Goal: Information Seeking & Learning: Learn about a topic

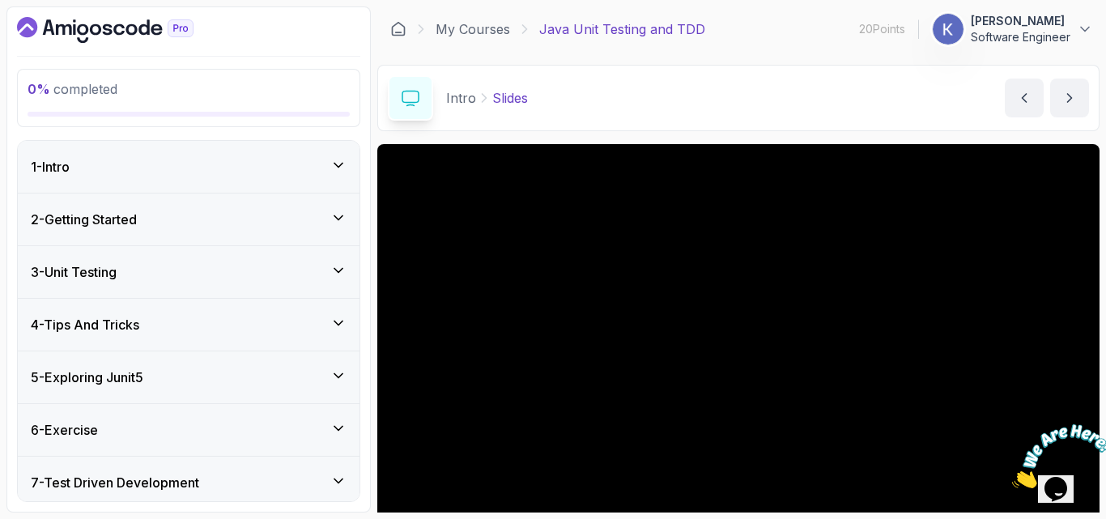
scroll to position [151, 0]
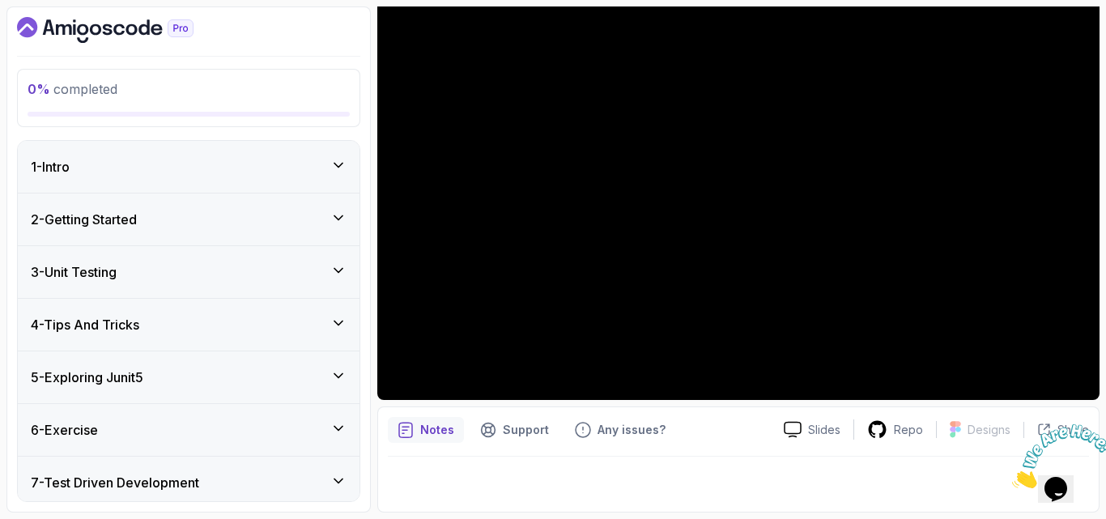
click at [292, 151] on div "1 - Intro" at bounding box center [189, 167] width 342 height 52
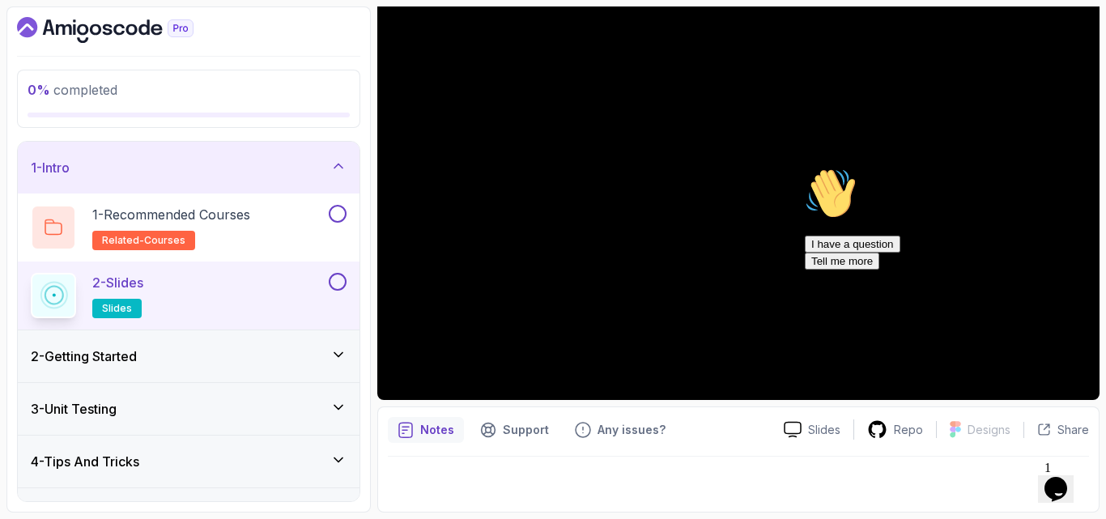
click at [216, 358] on div "2 - Getting Started" at bounding box center [189, 356] width 316 height 19
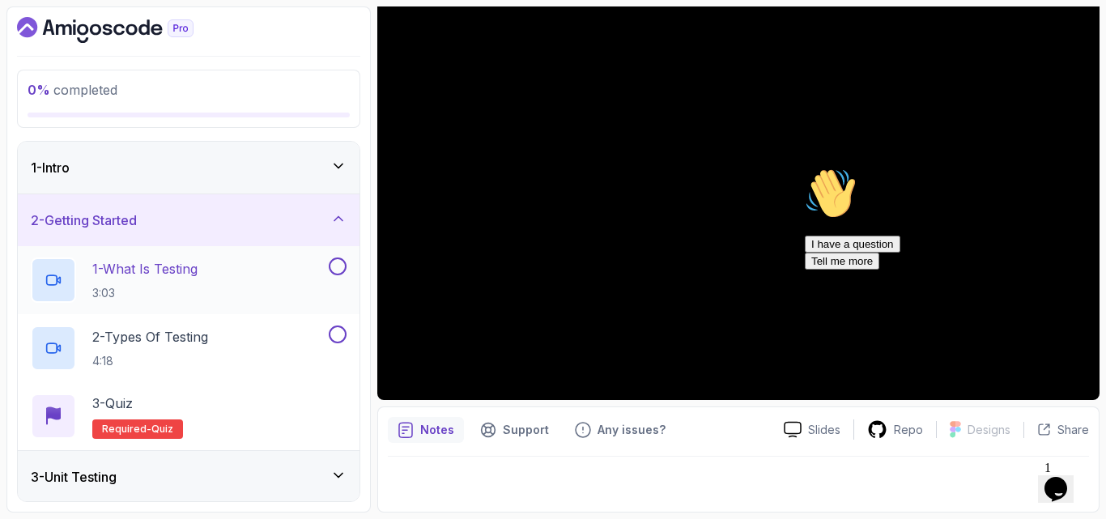
click at [215, 283] on div "1 - What Is Testing 3:03" at bounding box center [178, 280] width 295 height 45
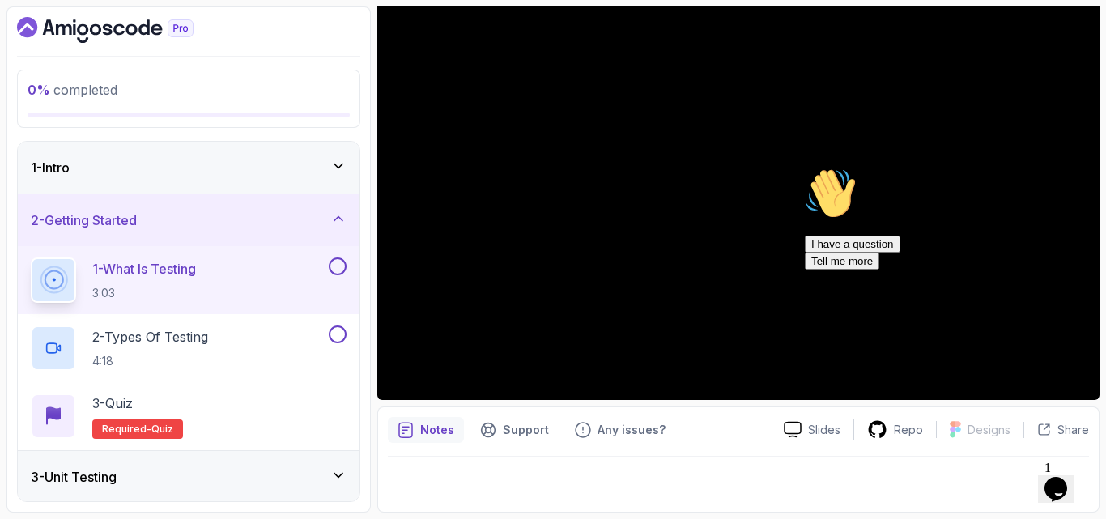
click at [805, 168] on icon "Chat attention grabber" at bounding box center [805, 168] width 0 height 0
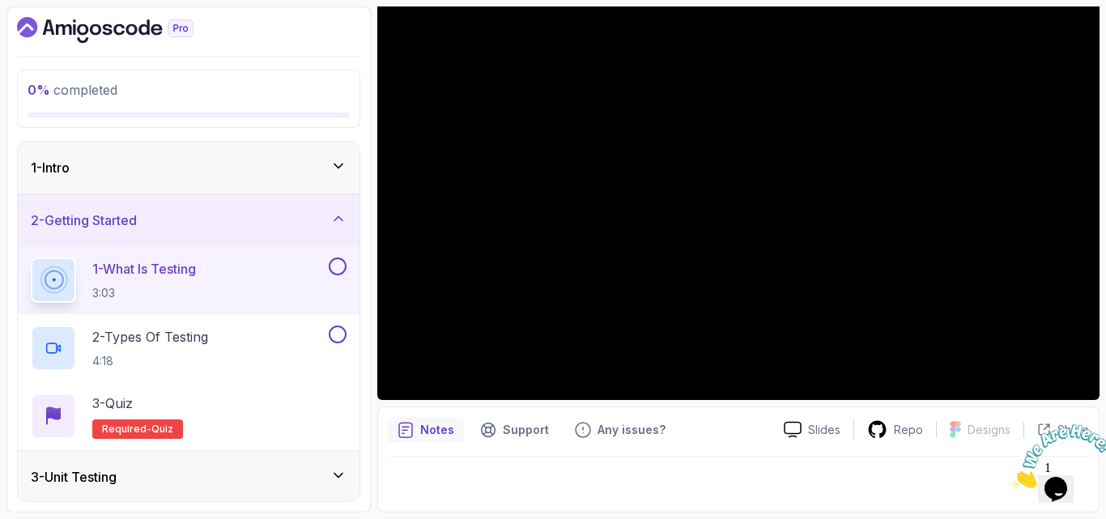
scroll to position [48, 0]
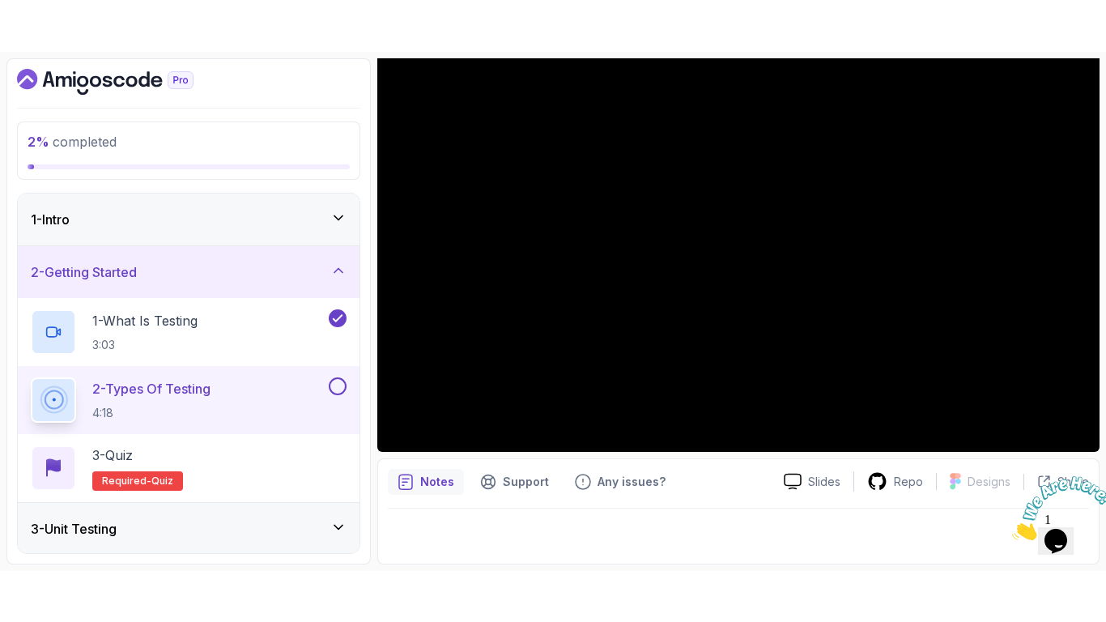
scroll to position [48, 0]
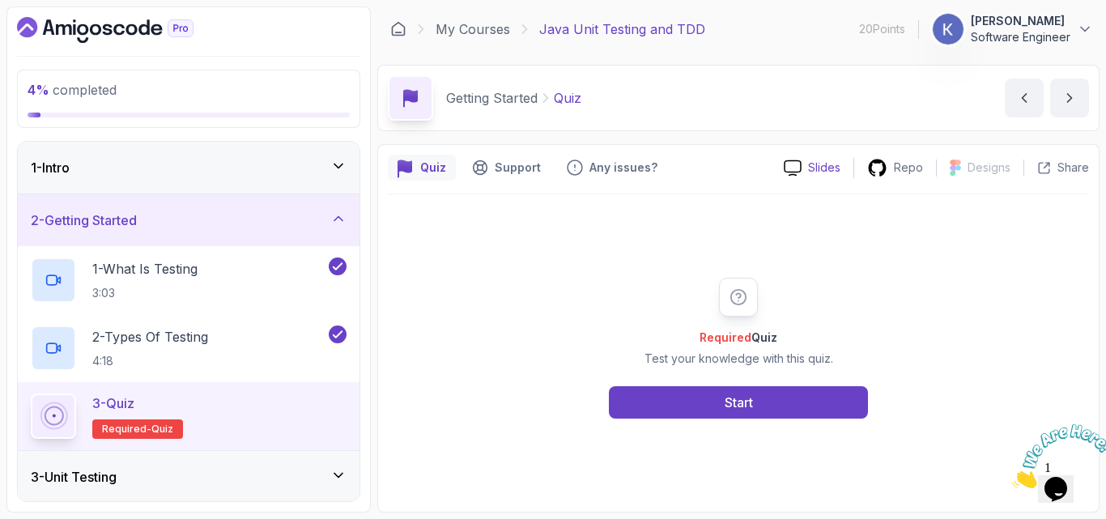
click at [807, 171] on div "Slides" at bounding box center [812, 168] width 83 height 17
click at [363, 271] on div "4 % completed 1 - Intro 2 - Getting Started 1 - What Is Testing 3:03 2 - Types …" at bounding box center [188, 259] width 364 height 506
click at [325, 479] on div "3 - Unit Testing" at bounding box center [189, 476] width 316 height 19
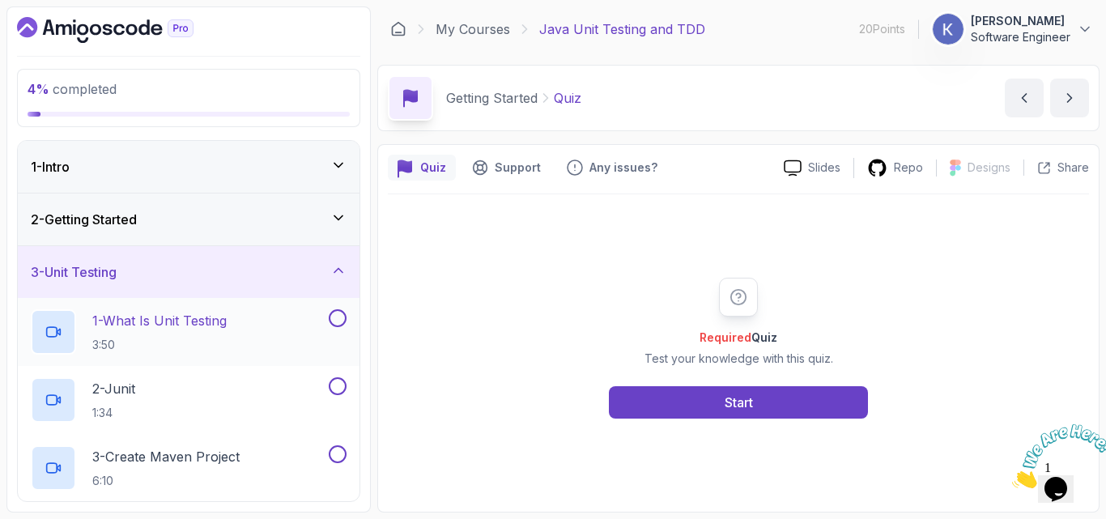
click at [283, 331] on div "1 - What Is Unit Testing 3:50" at bounding box center [178, 331] width 295 height 45
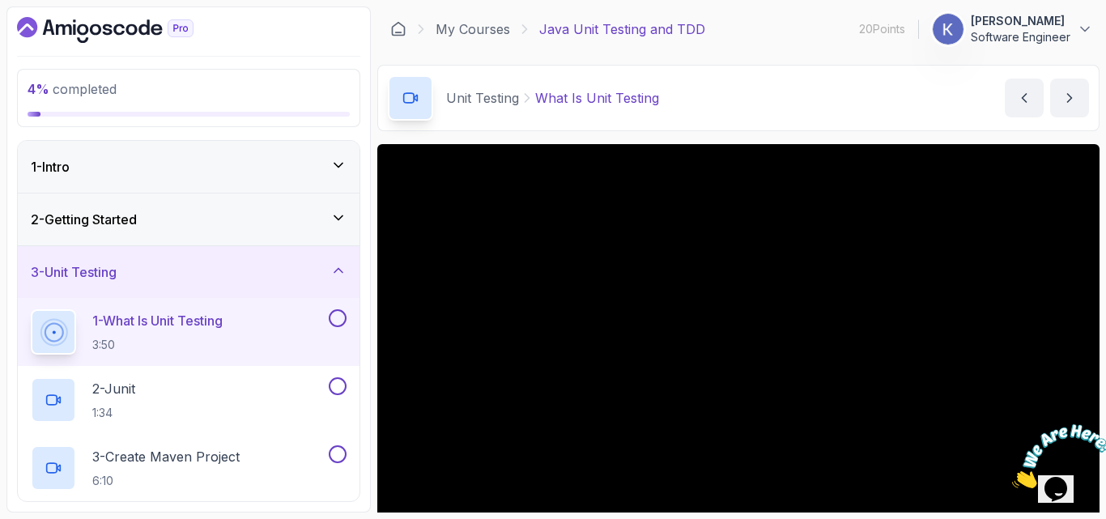
scroll to position [315, 0]
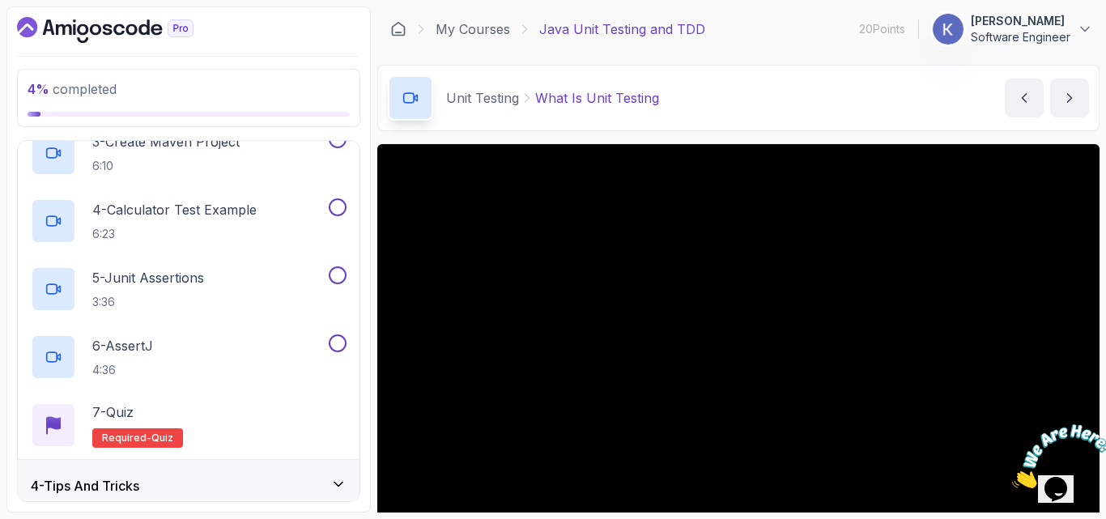
click at [1012, 477] on icon "Close" at bounding box center [1012, 484] width 0 height 14
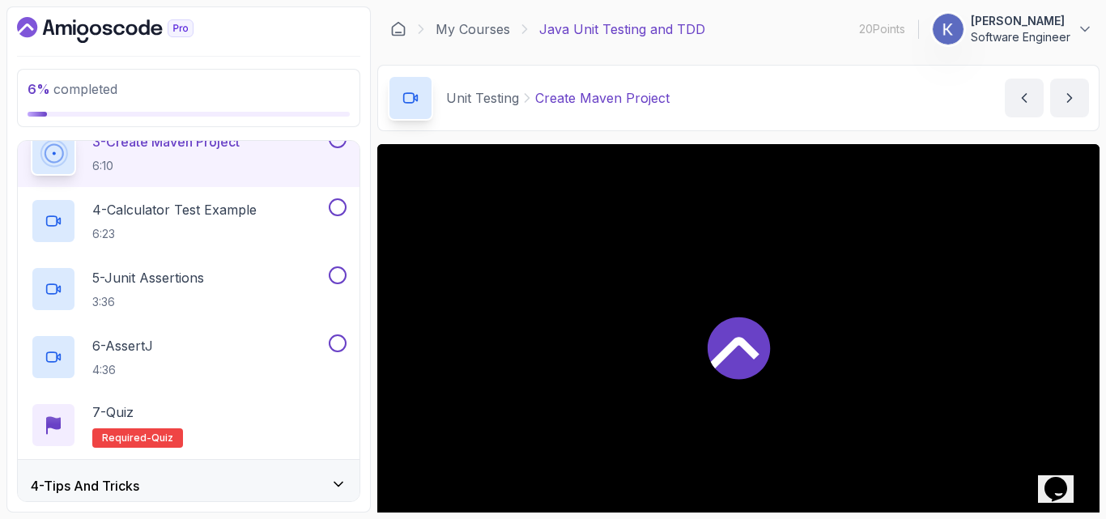
scroll to position [304, 0]
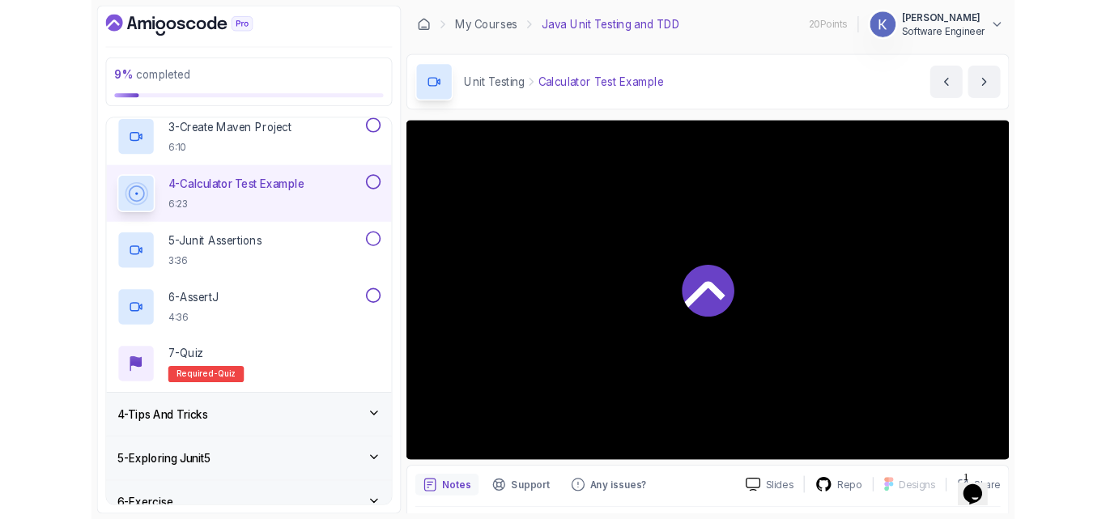
scroll to position [315, 0]
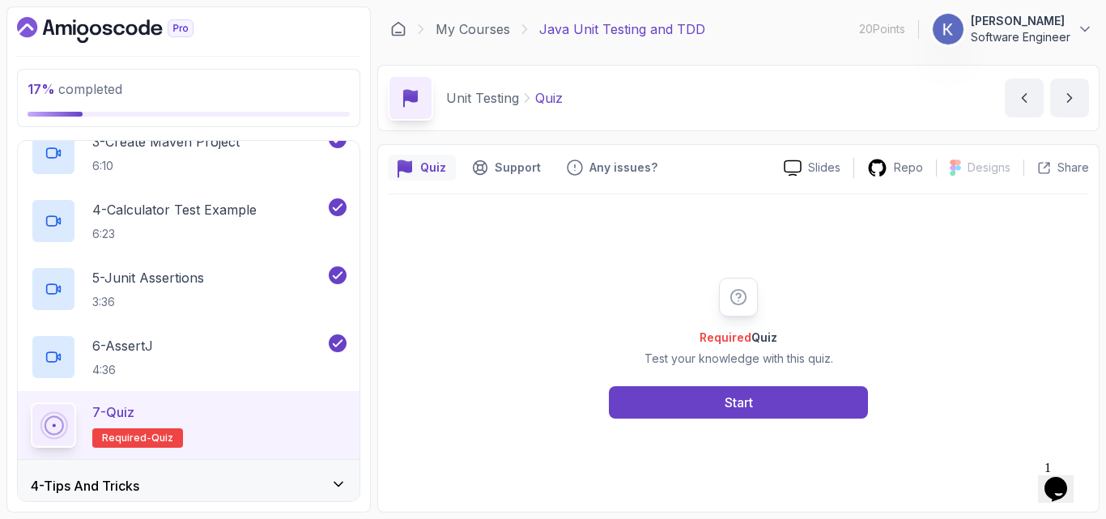
click at [313, 486] on div "4 - Tips And Tricks" at bounding box center [189, 485] width 316 height 19
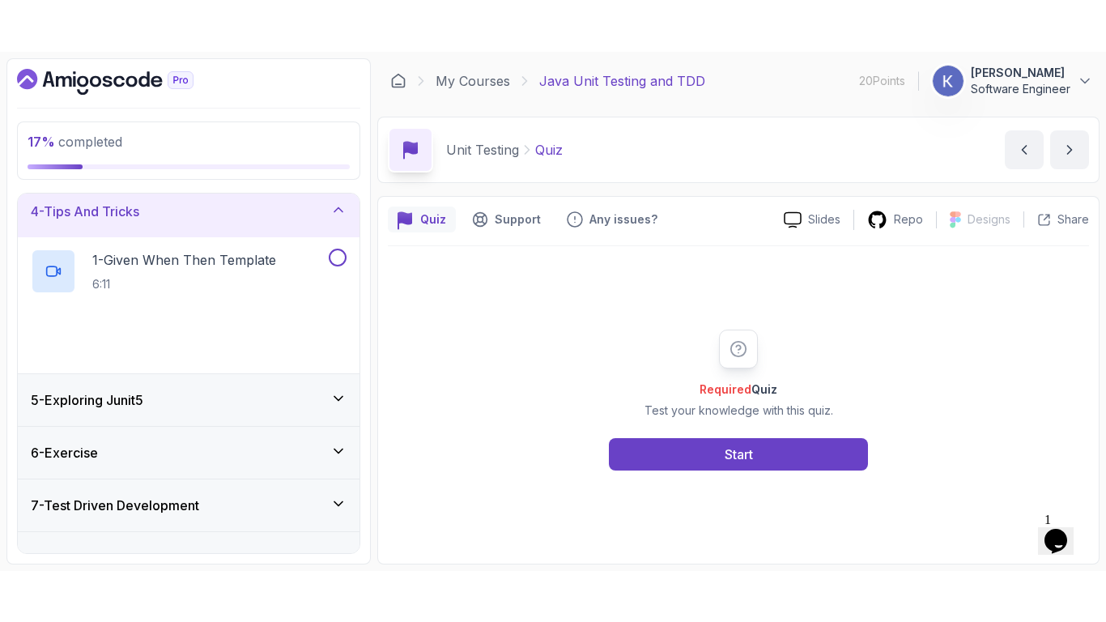
scroll to position [166, 0]
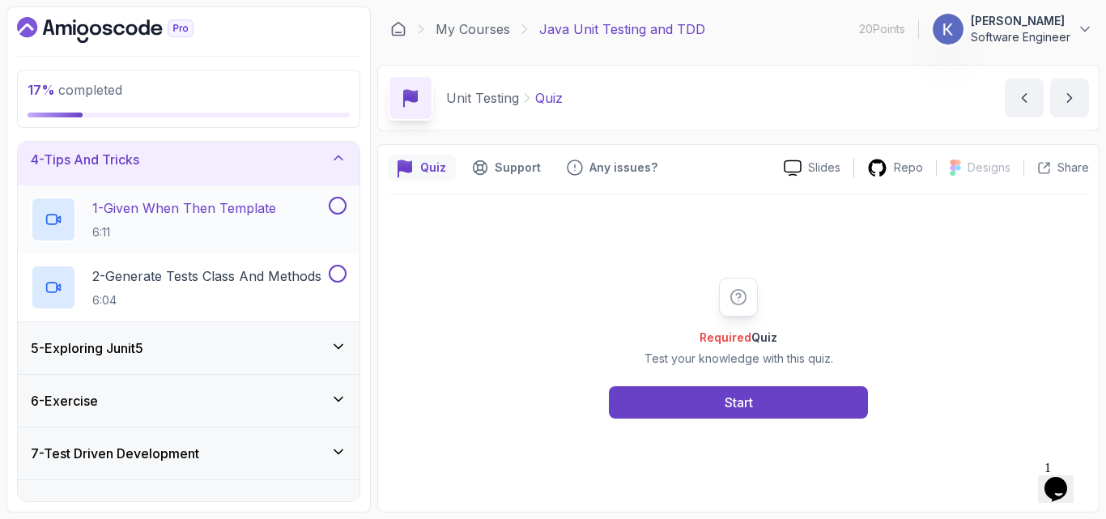
click at [244, 215] on p "1 - Given When Then Template" at bounding box center [184, 207] width 184 height 19
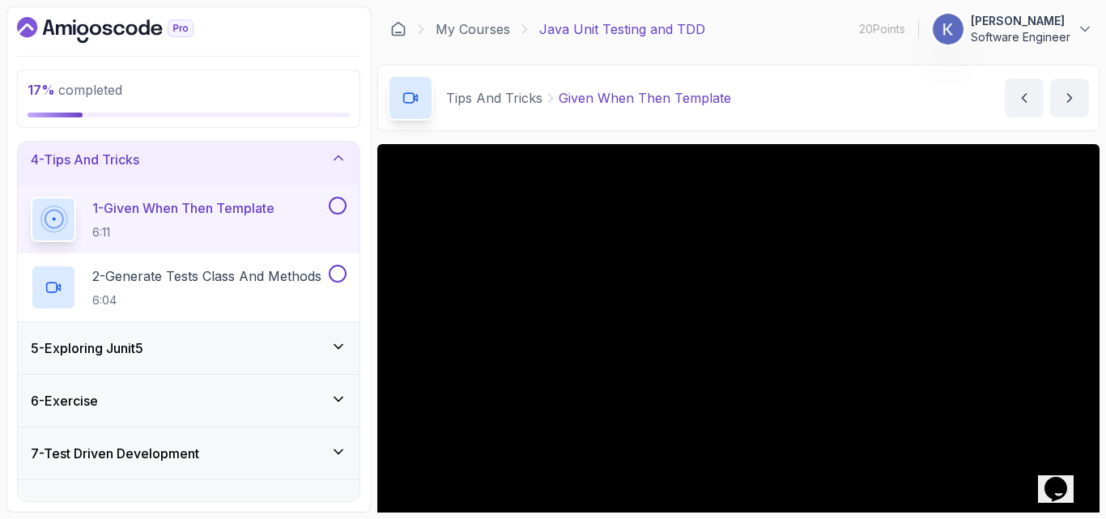
click at [332, 350] on icon at bounding box center [338, 346] width 16 height 16
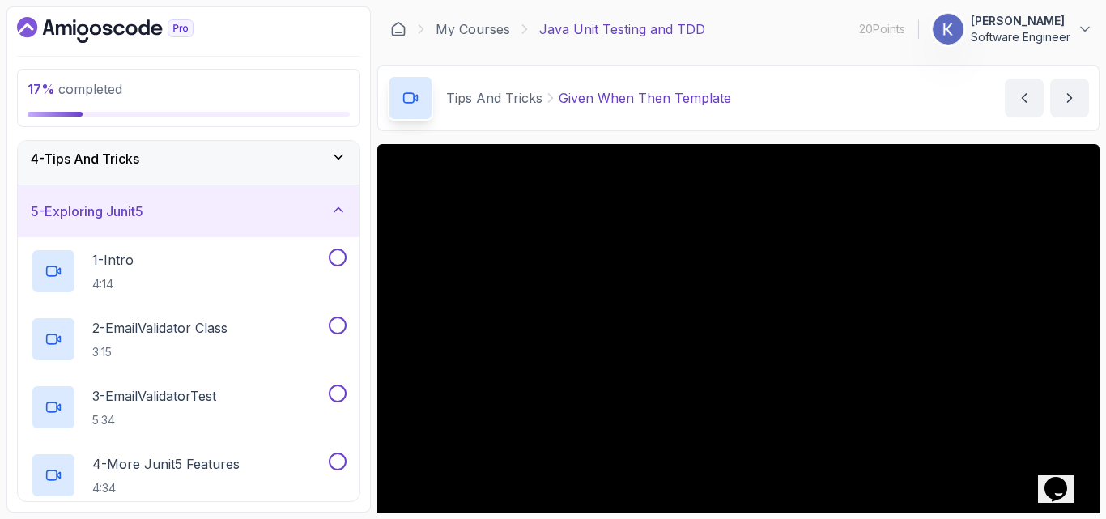
click at [320, 207] on div "5 - Exploring Junit5" at bounding box center [189, 211] width 316 height 19
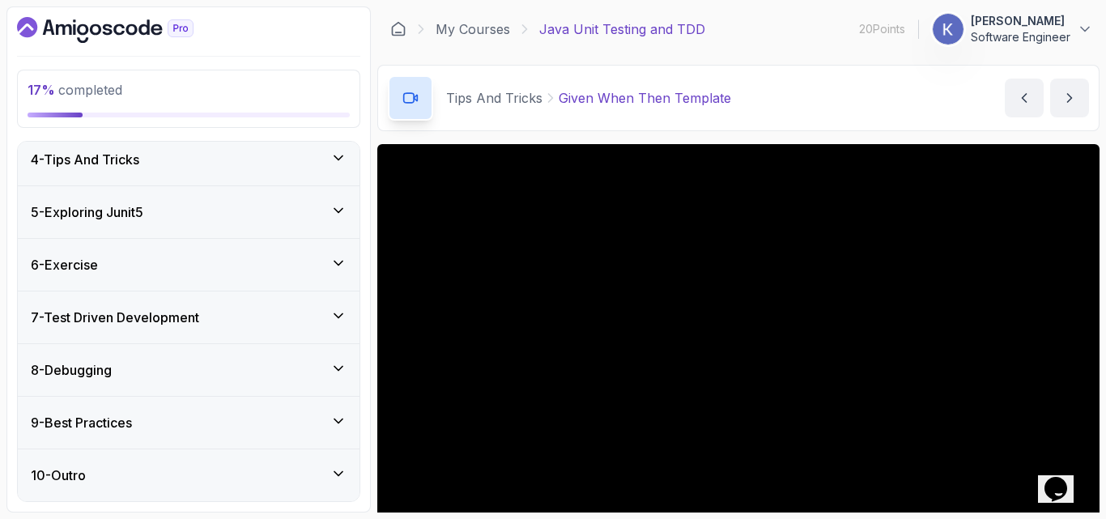
click at [313, 260] on div "6 - Exercise" at bounding box center [189, 264] width 316 height 19
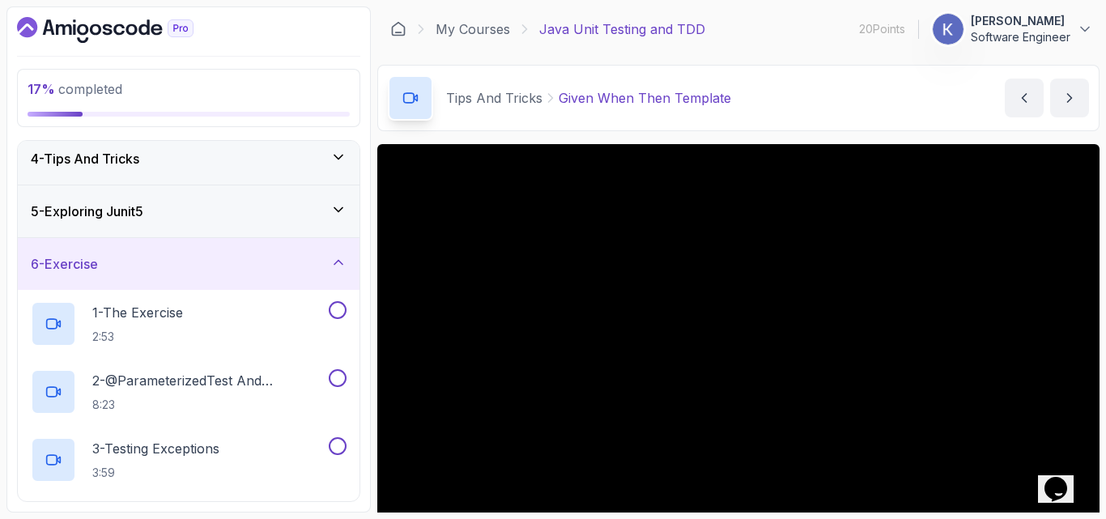
click at [313, 260] on div "6 - Exercise" at bounding box center [189, 263] width 316 height 19
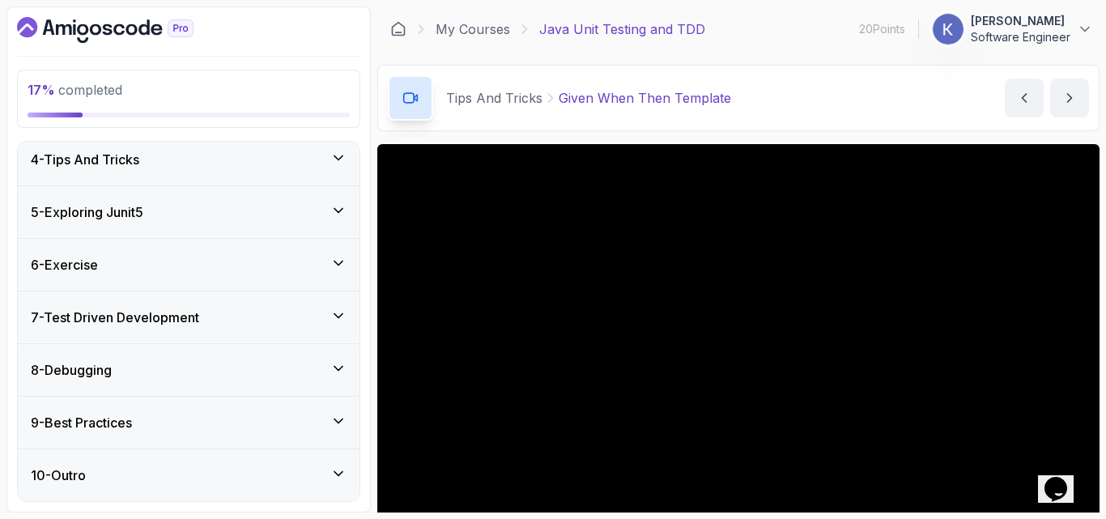
scroll to position [63, 0]
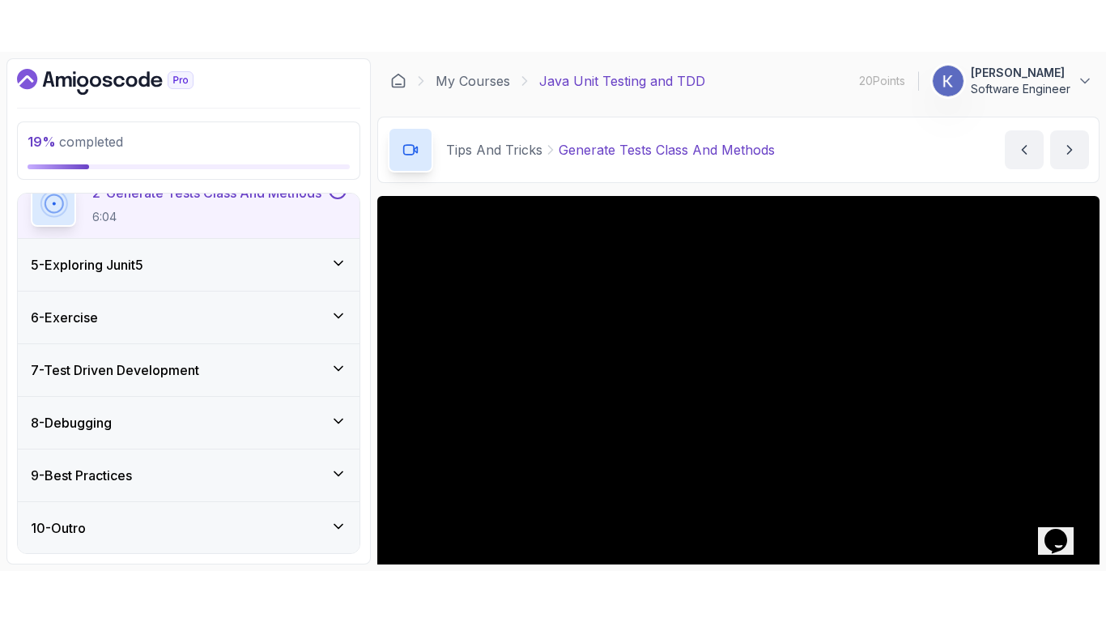
scroll to position [302, 0]
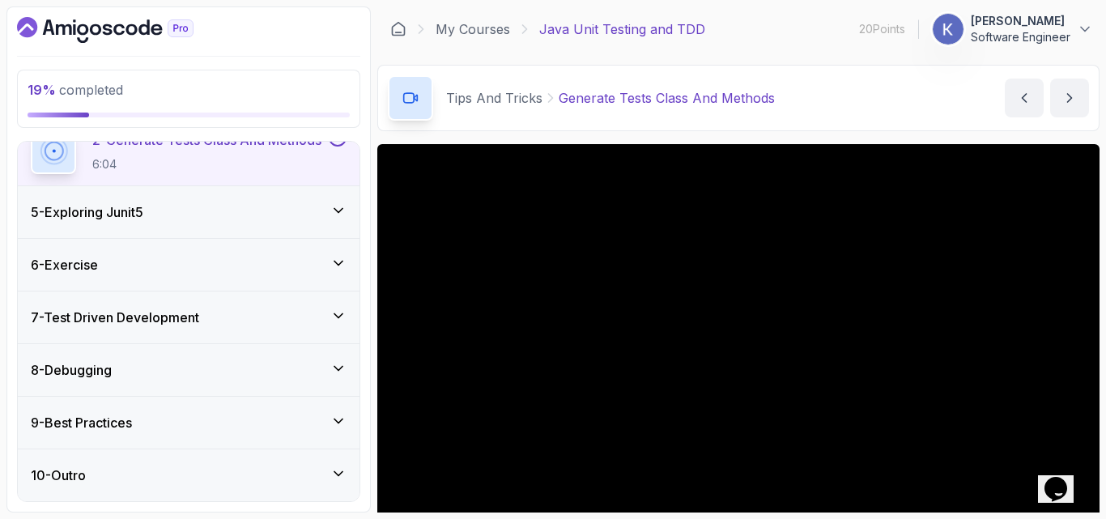
click at [1104, 313] on section "19 % completed 1 - Intro 2 - Getting Started 3 - Unit Testing 4 - Tips And Tric…" at bounding box center [553, 259] width 1106 height 519
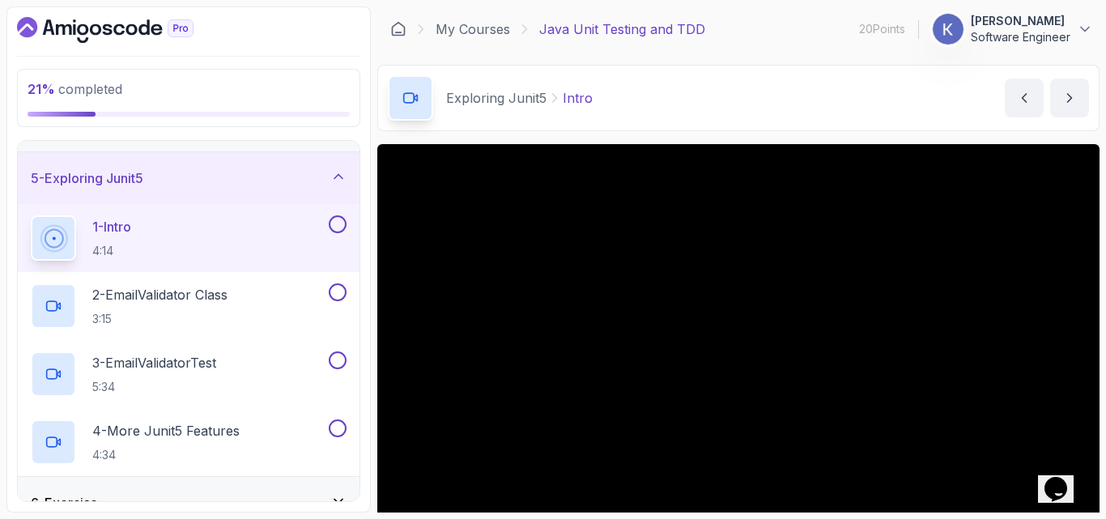
click at [296, 168] on div "5 - Exploring Junit5" at bounding box center [189, 178] width 342 height 52
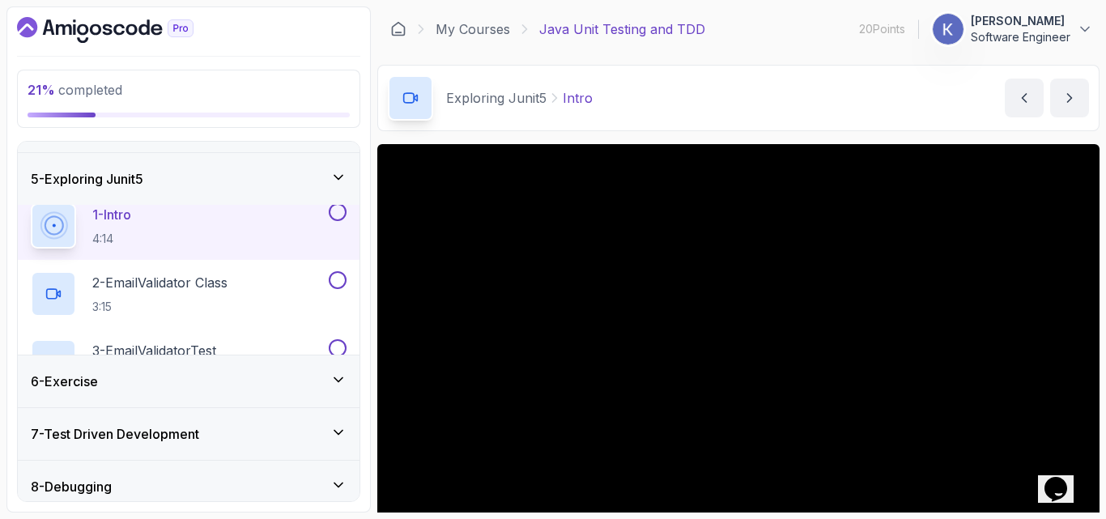
scroll to position [166, 0]
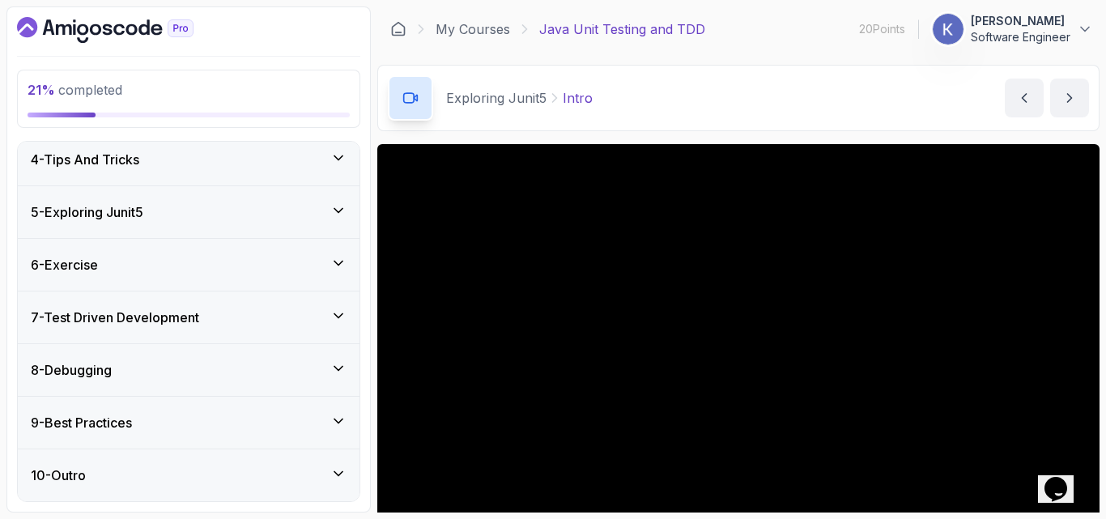
click at [340, 213] on icon at bounding box center [338, 210] width 16 height 16
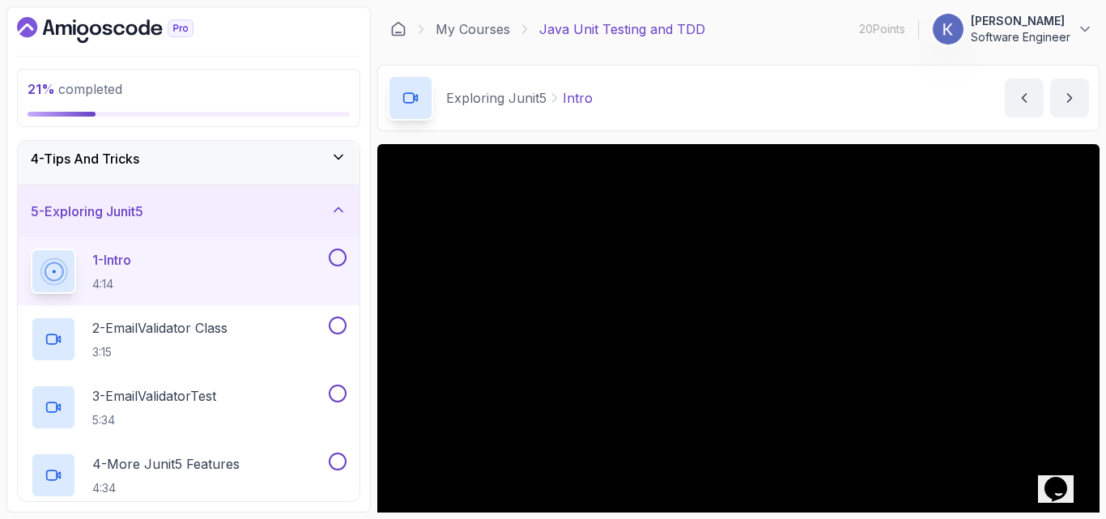
click at [340, 213] on icon at bounding box center [338, 210] width 16 height 16
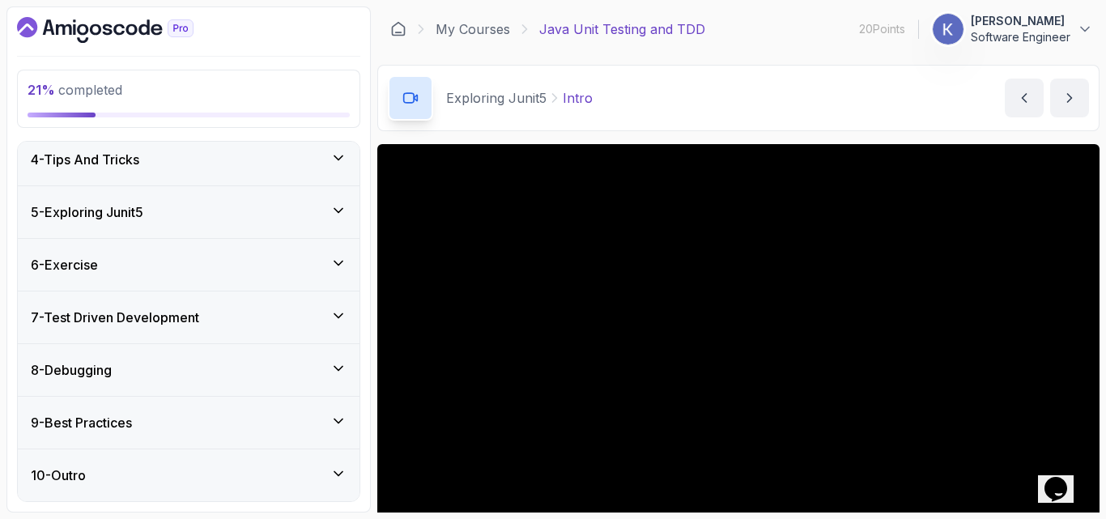
click at [326, 325] on div "7 - Test Driven Development" at bounding box center [189, 317] width 316 height 19
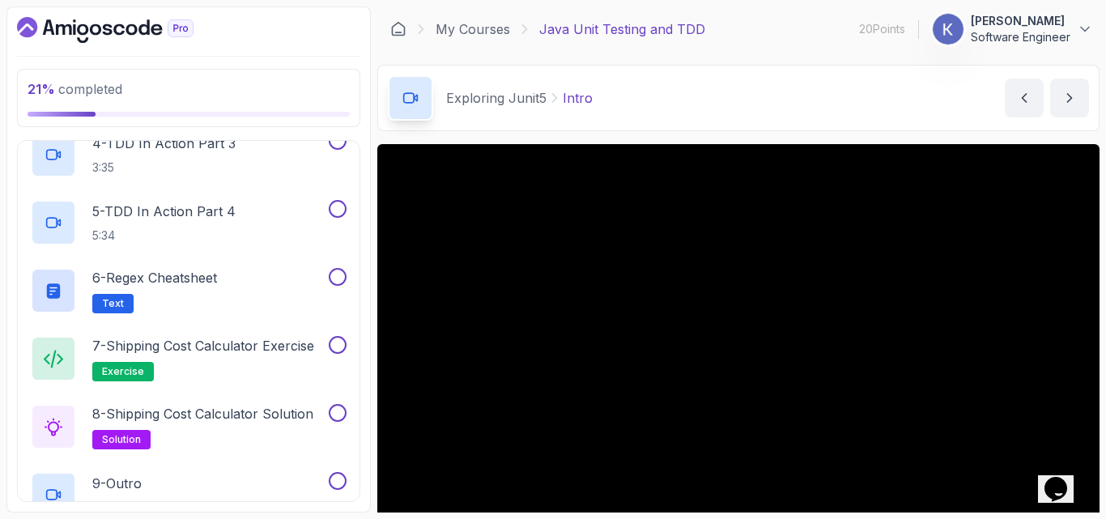
scroll to position [684, 0]
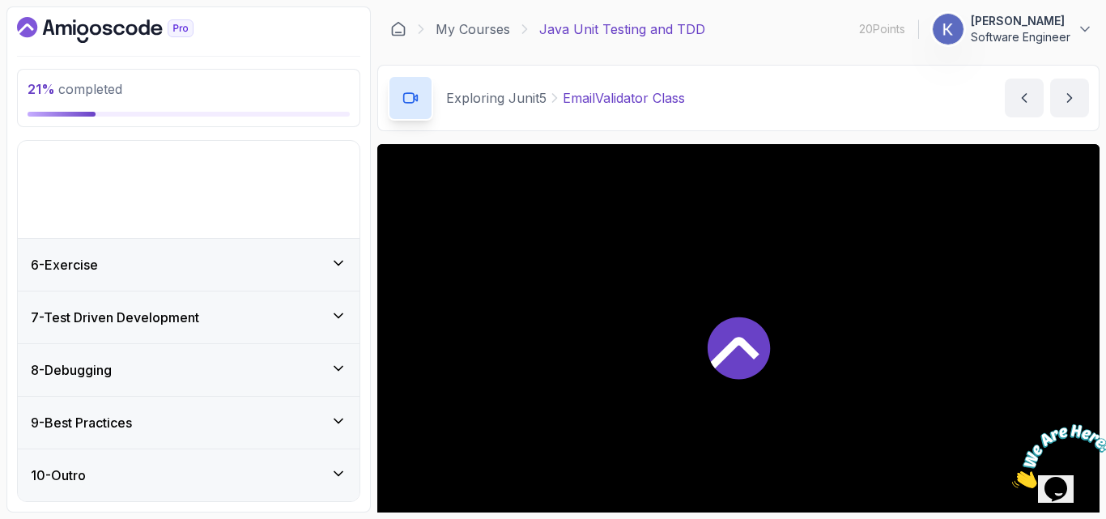
scroll to position [166, 0]
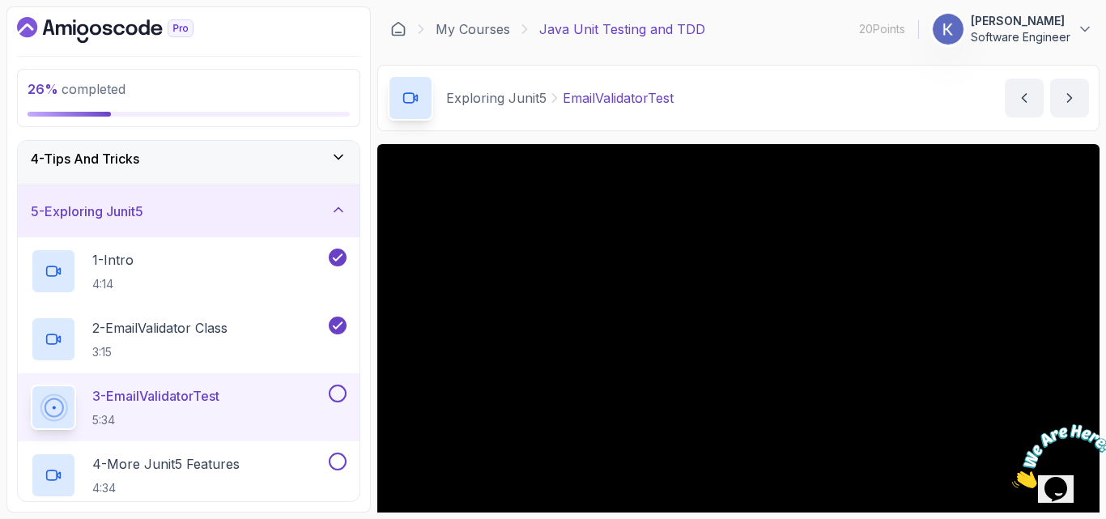
click at [364, 384] on div "26 % completed 1 - Intro 2 - Getting Started 3 - Unit Testing 4 - Tips And Tric…" at bounding box center [188, 259] width 364 height 506
click at [6, 381] on div "26 % completed 1 - Intro 2 - Getting Started 3 - Unit Testing 4 - Tips And Tric…" at bounding box center [188, 259] width 364 height 506
click at [28, 395] on div "3 - EmailValidatorTest 5:34" at bounding box center [189, 407] width 342 height 68
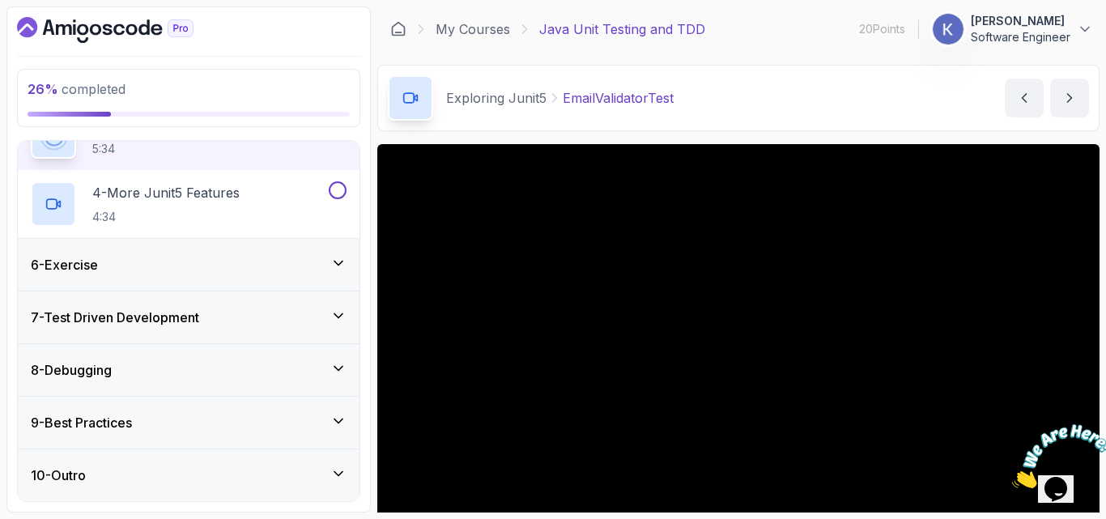
scroll to position [335, 0]
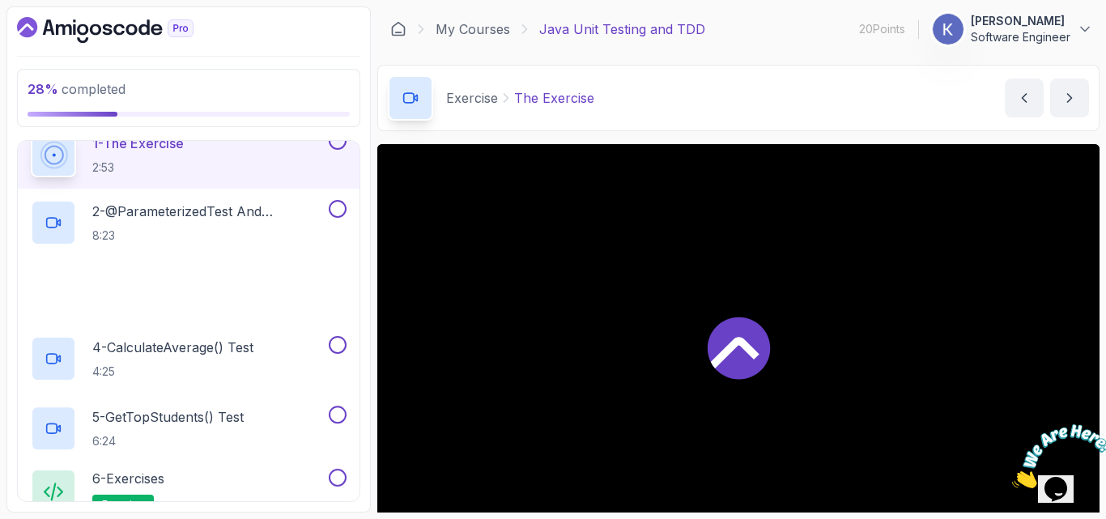
scroll to position [166, 0]
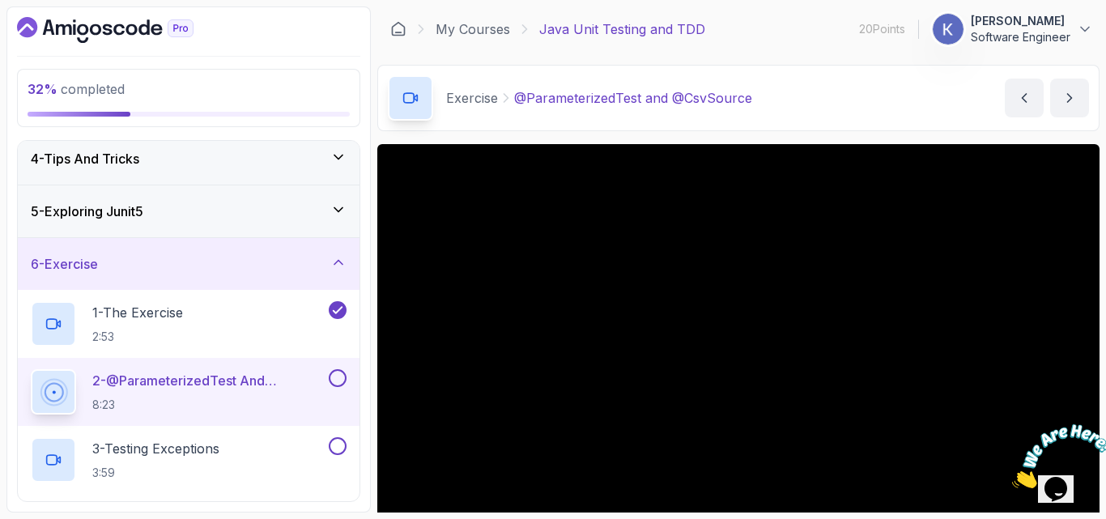
click at [365, 372] on div "32 % completed 1 - Intro 2 - Getting Started 3 - Unit Testing 4 - Tips And Tric…" at bounding box center [188, 259] width 364 height 506
click at [26, 389] on div "2 - @ParameterizedTest and @CsvSource 8:23" at bounding box center [189, 392] width 342 height 68
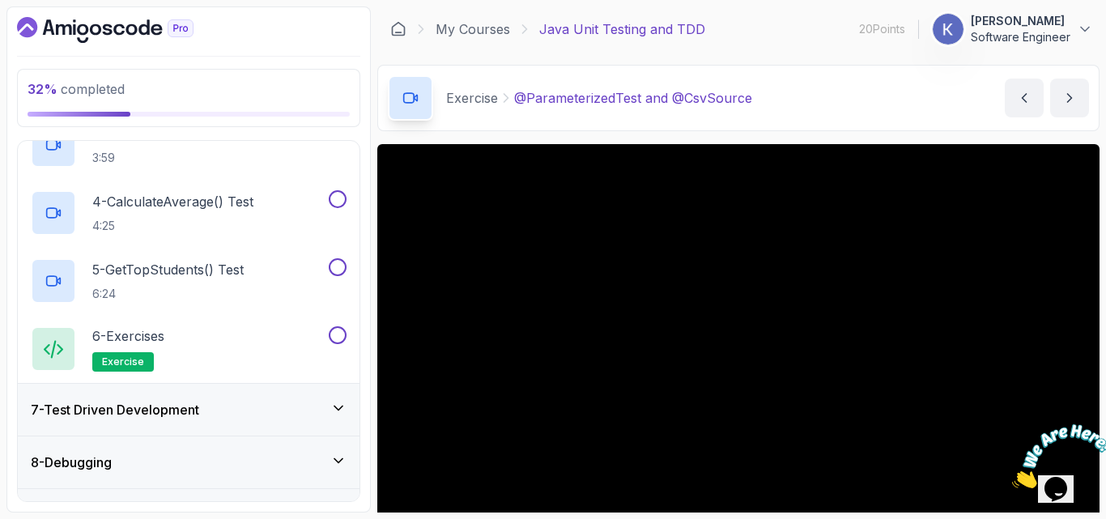
scroll to position [573, 0]
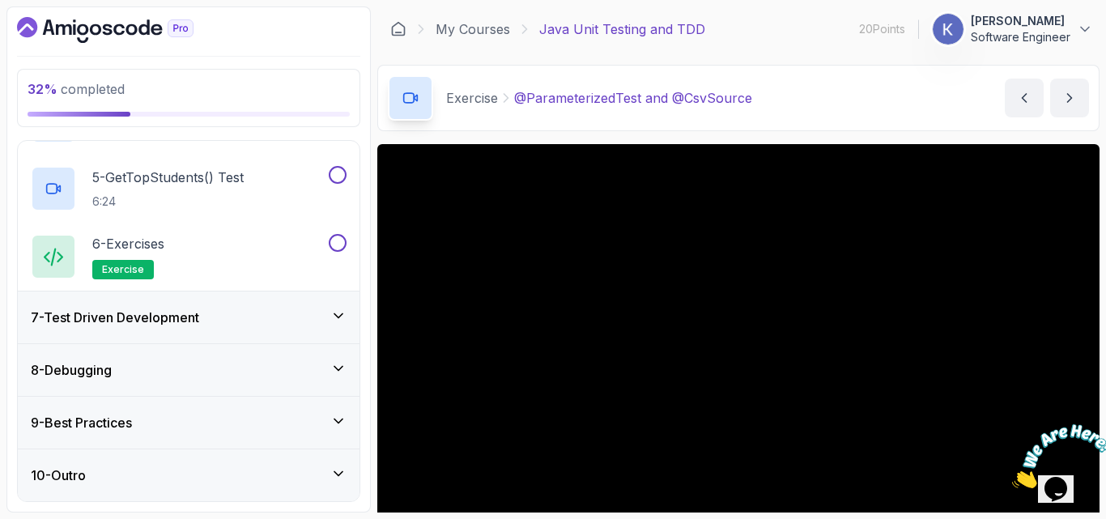
click at [104, 422] on h3 "9 - Best Practices" at bounding box center [81, 422] width 101 height 19
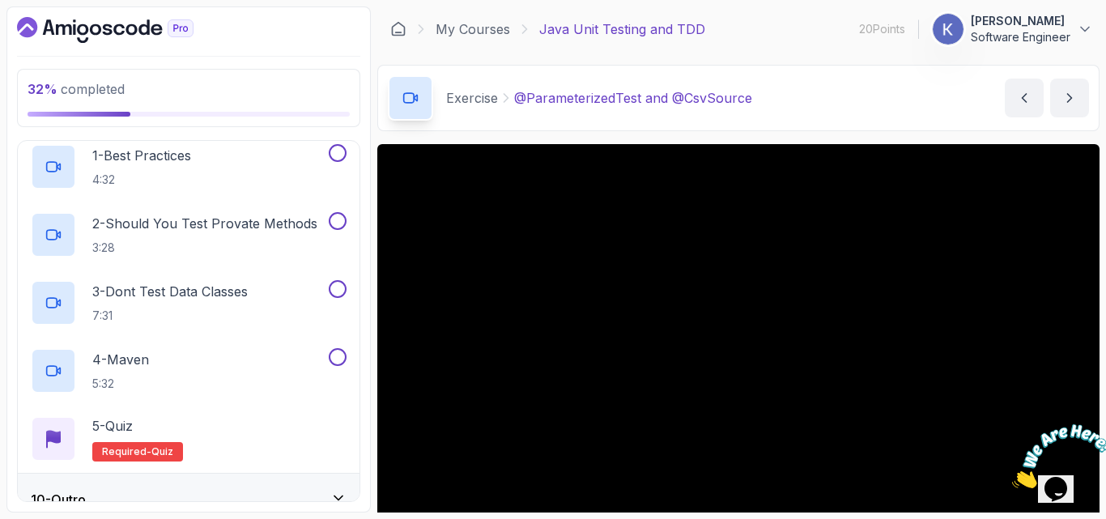
scroll to position [403, 0]
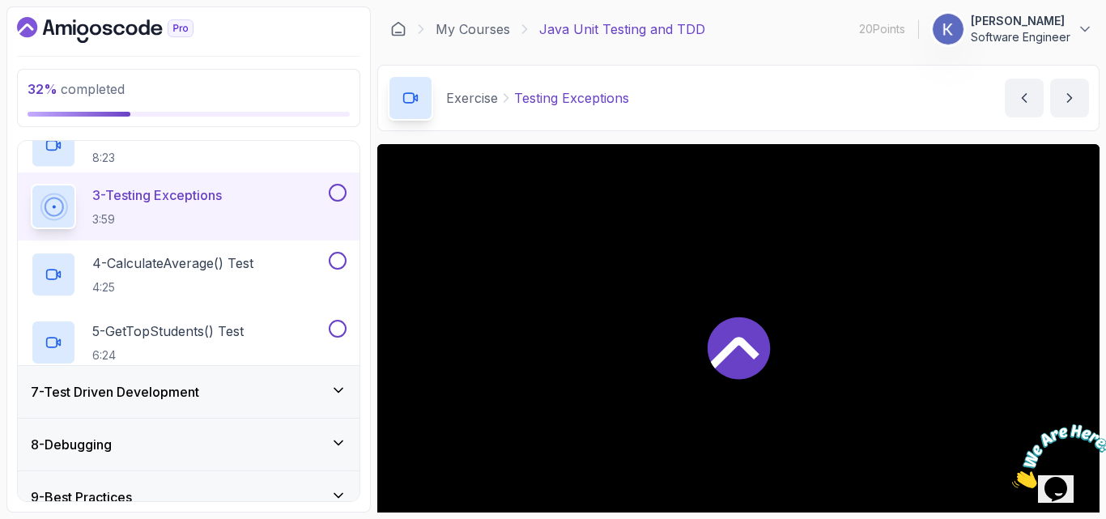
scroll to position [166, 0]
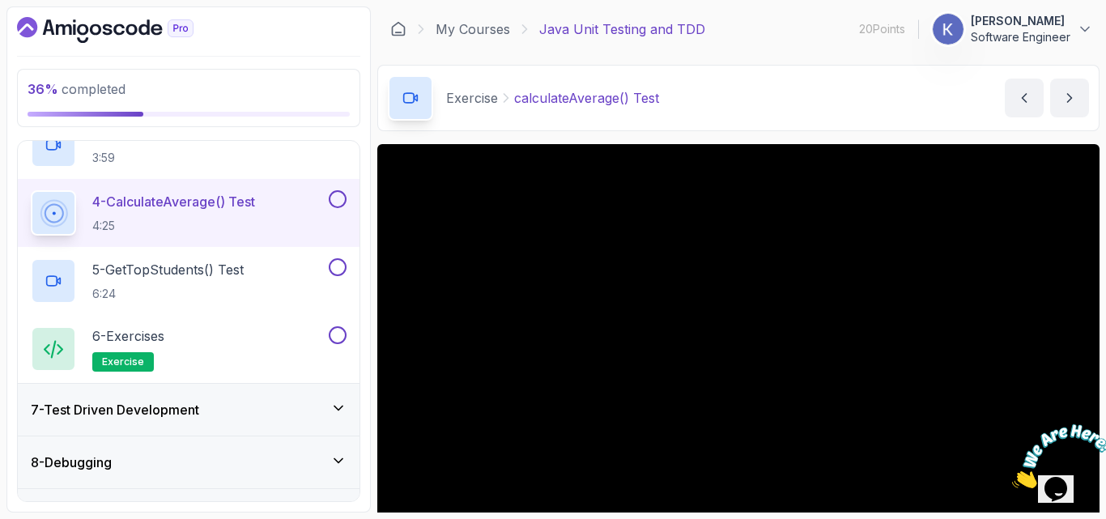
scroll to position [470, 0]
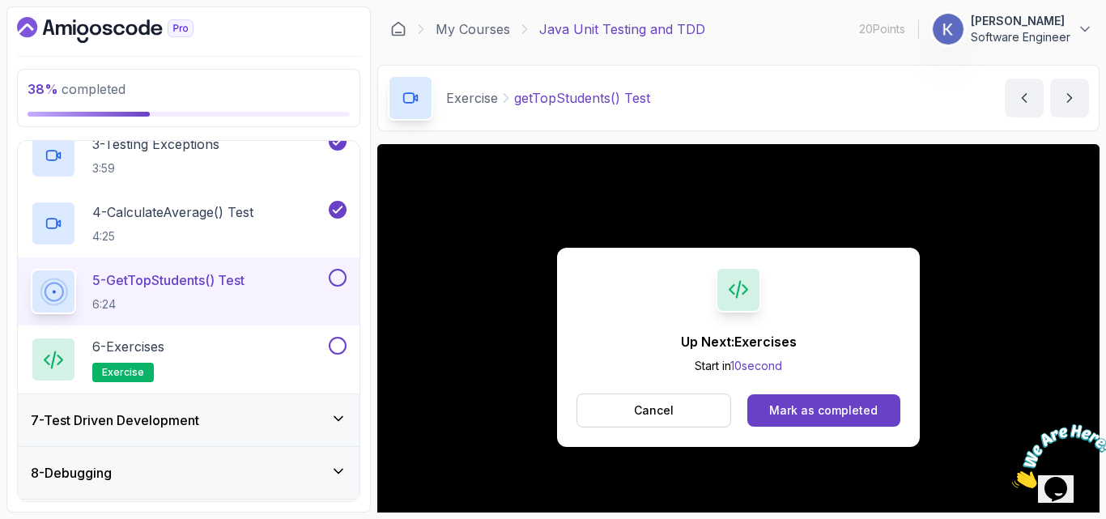
scroll to position [481, 0]
